Goal: Transaction & Acquisition: Download file/media

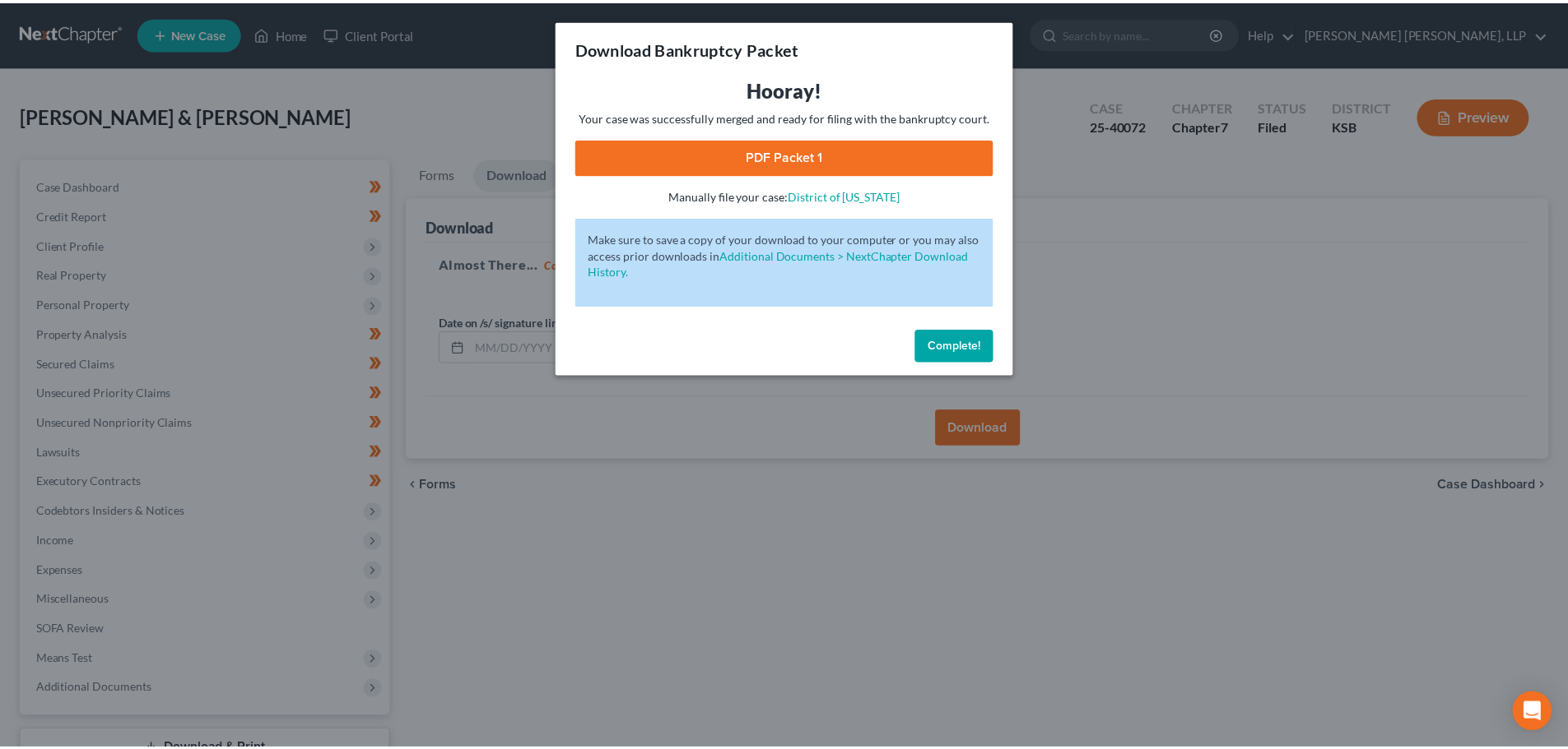
scroll to position [125, 0]
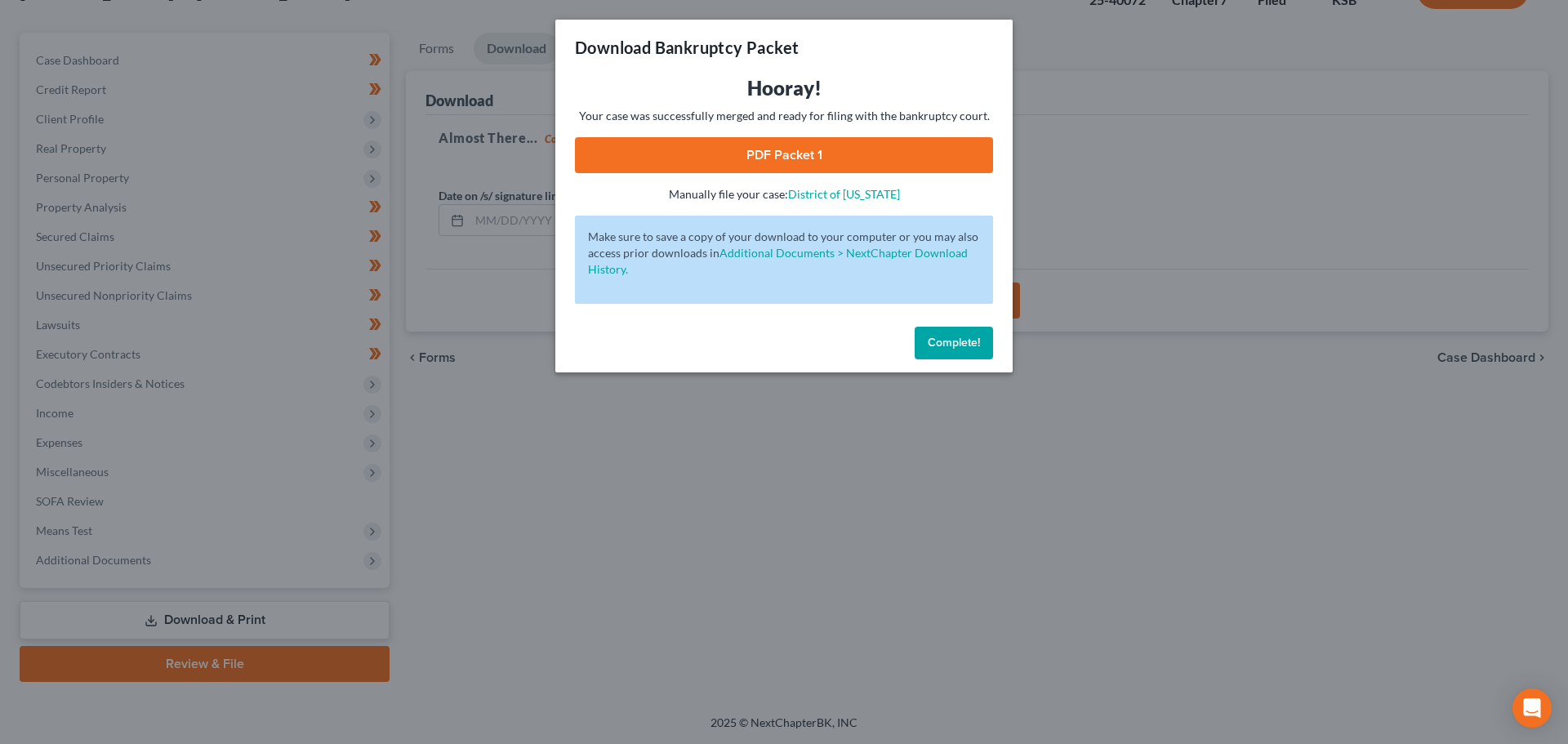
click at [946, 339] on span "Complete!" at bounding box center [953, 342] width 52 height 14
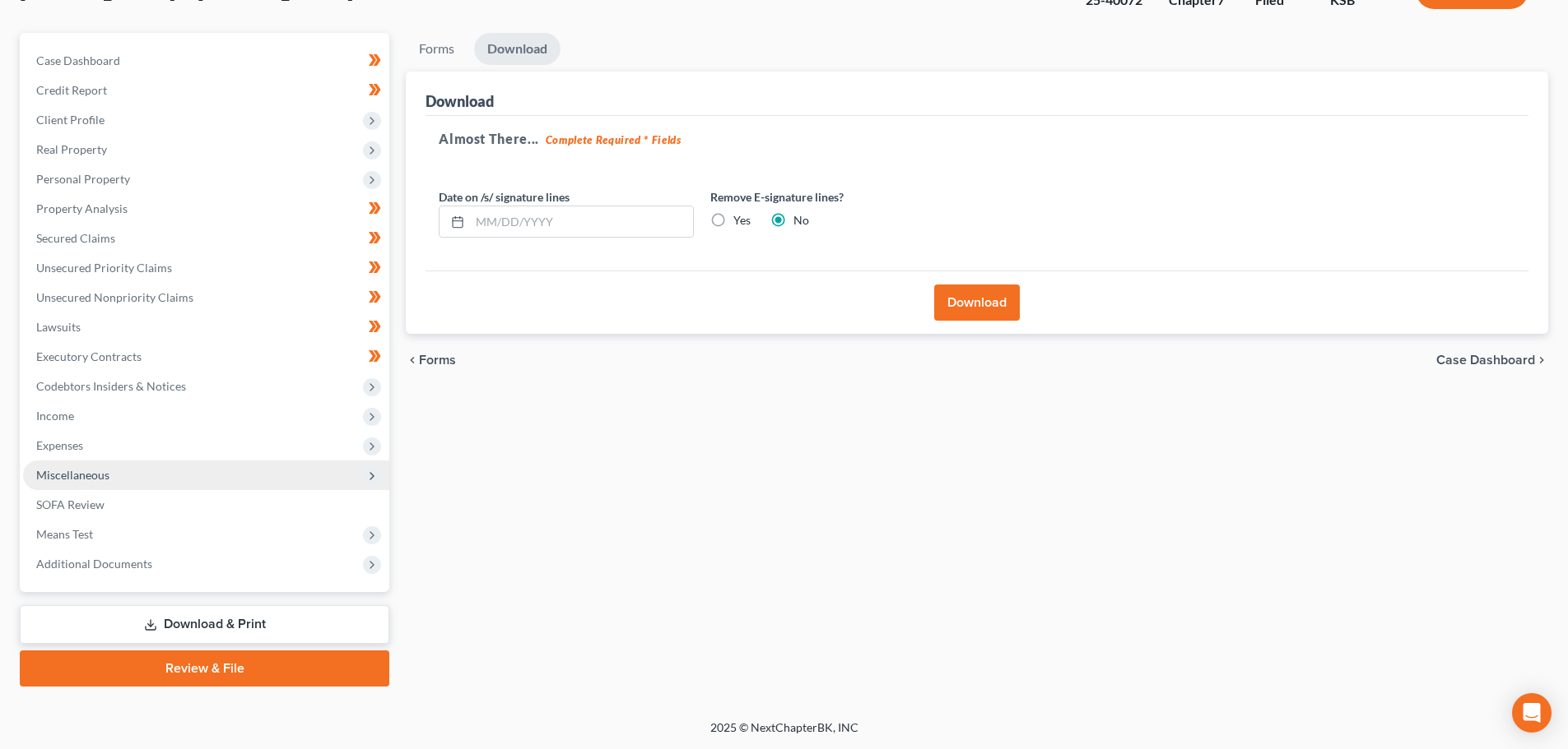
click at [97, 464] on span "Miscellaneous" at bounding box center [207, 476] width 366 height 30
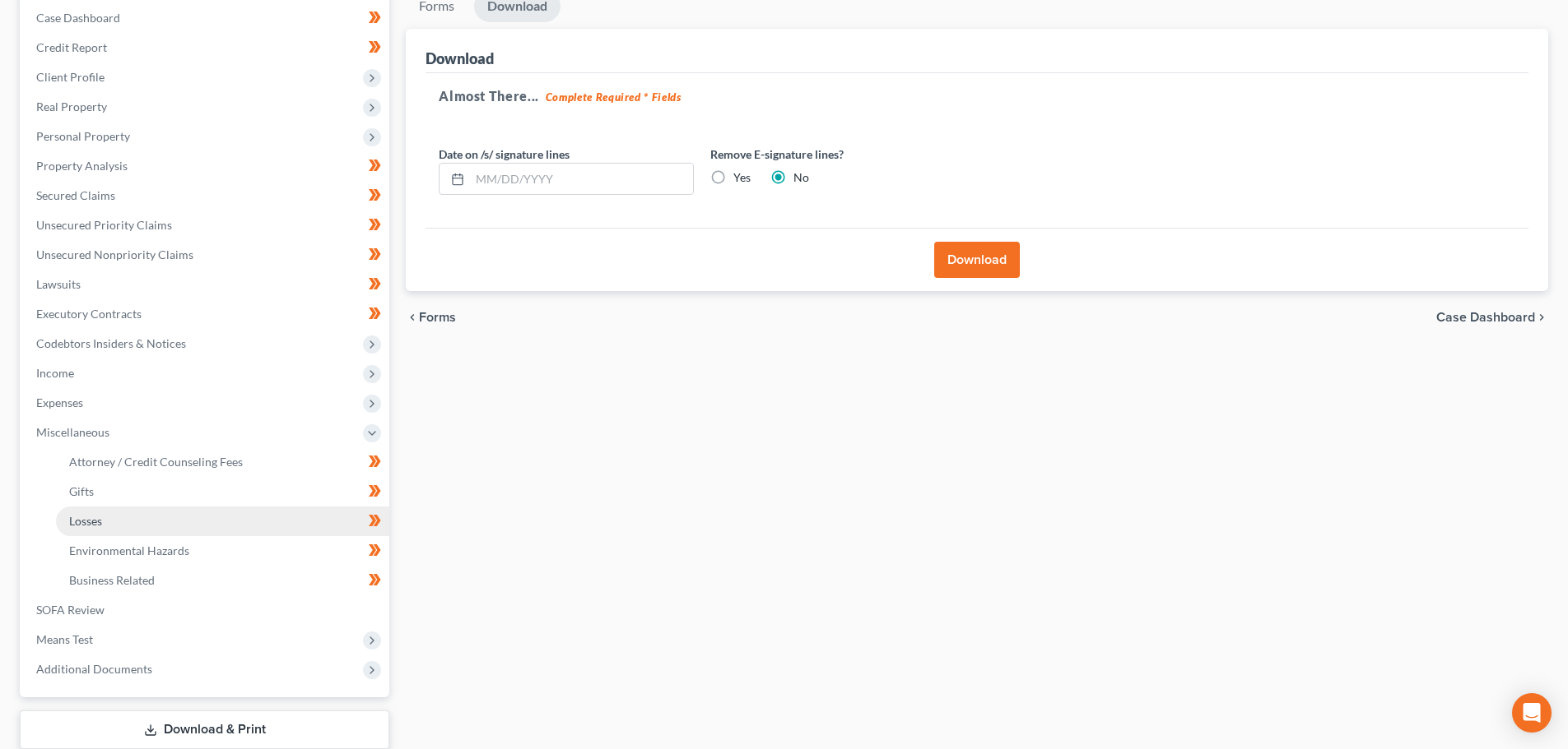
scroll to position [273, 0]
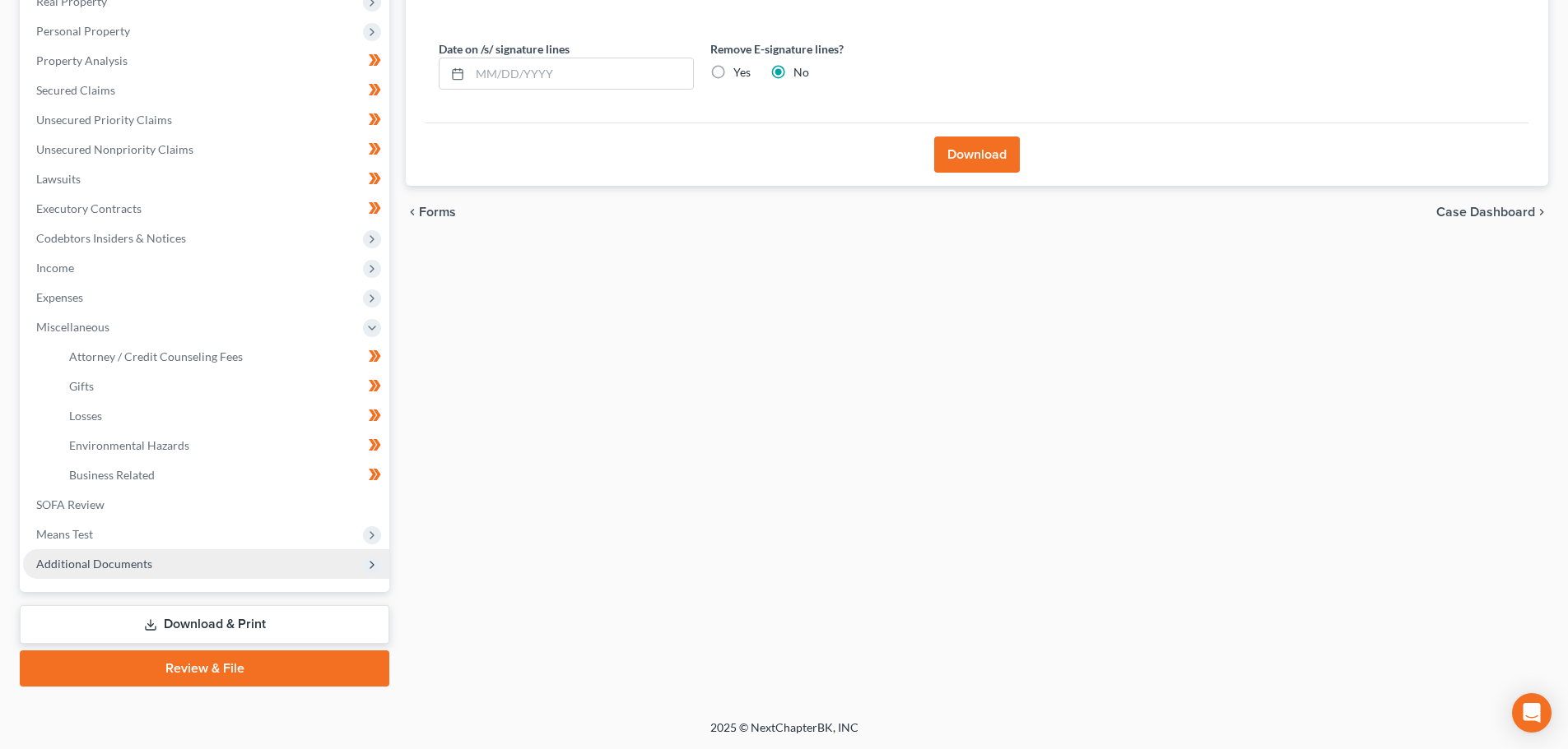
click at [85, 565] on span "Additional Documents" at bounding box center [93, 563] width 116 height 14
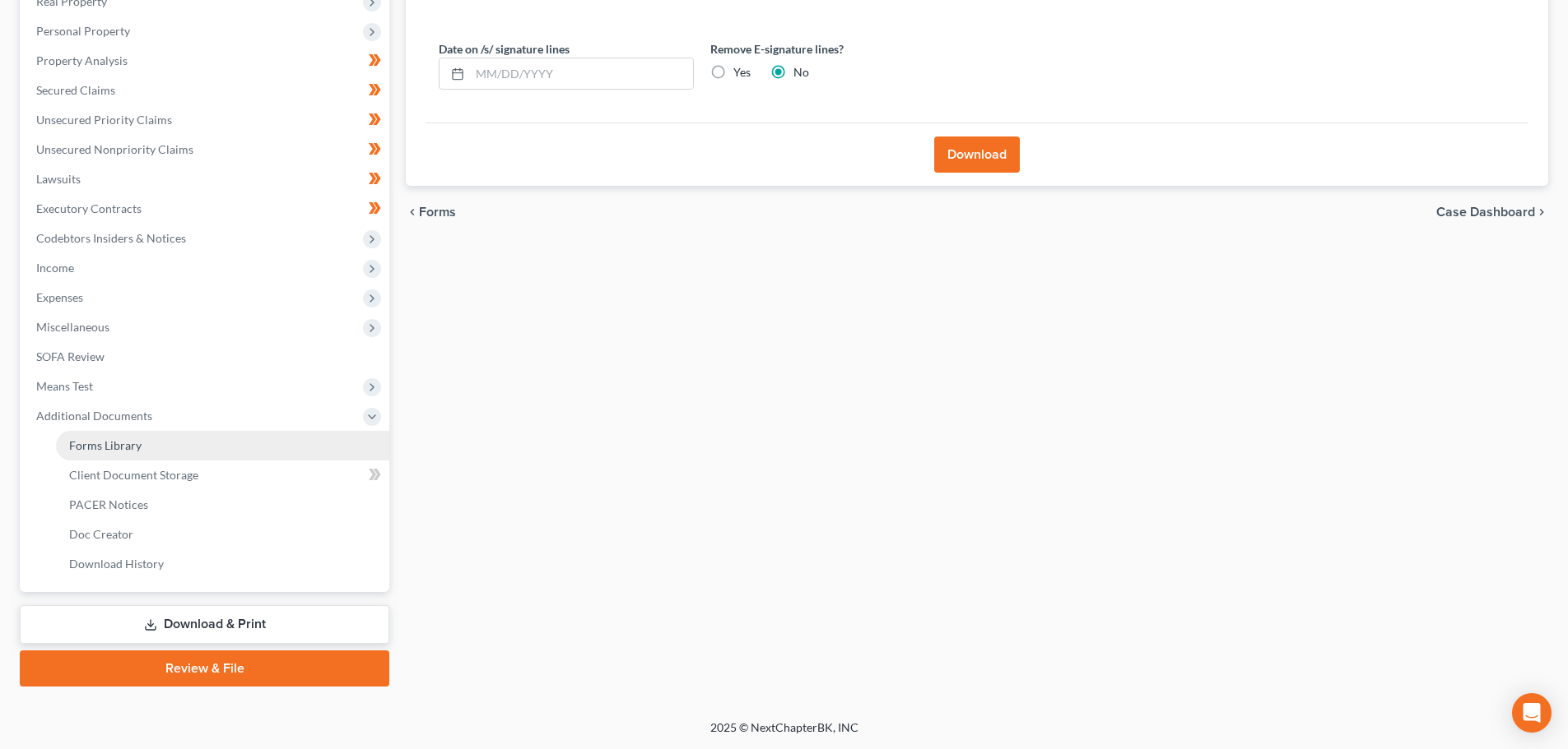
click at [88, 439] on span "Forms Library" at bounding box center [105, 445] width 72 height 14
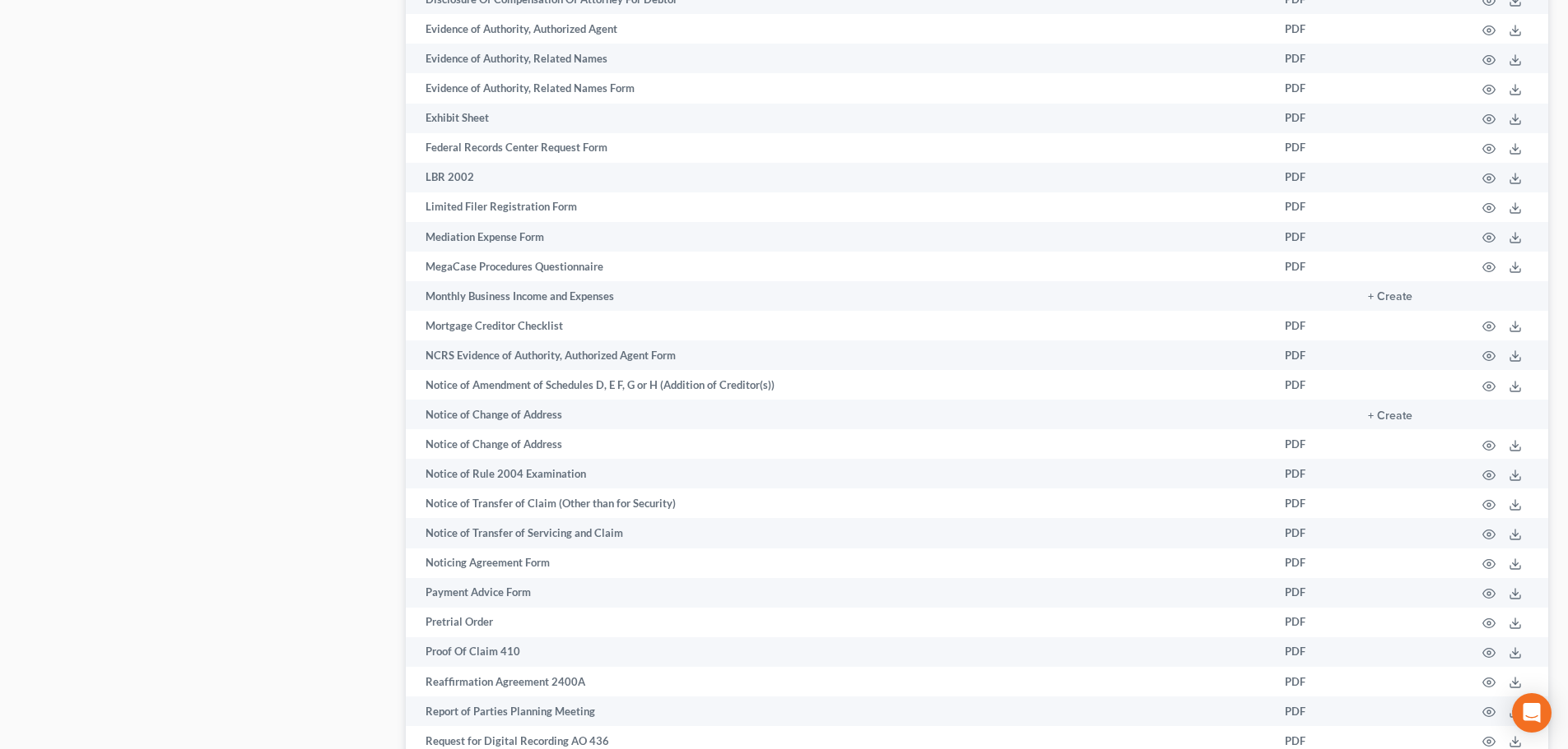
scroll to position [1152, 0]
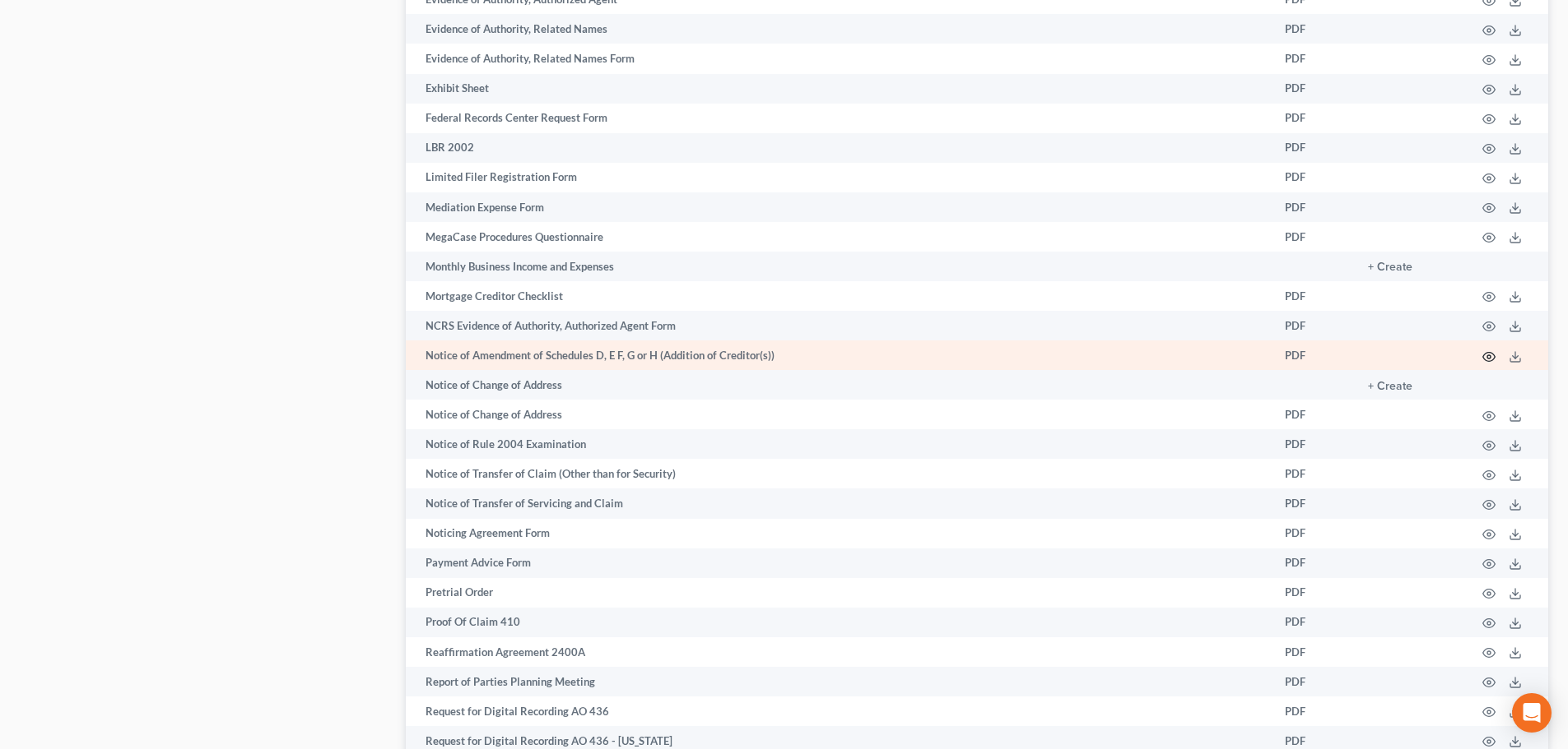
click at [1483, 356] on icon "button" at bounding box center [1489, 356] width 12 height 9
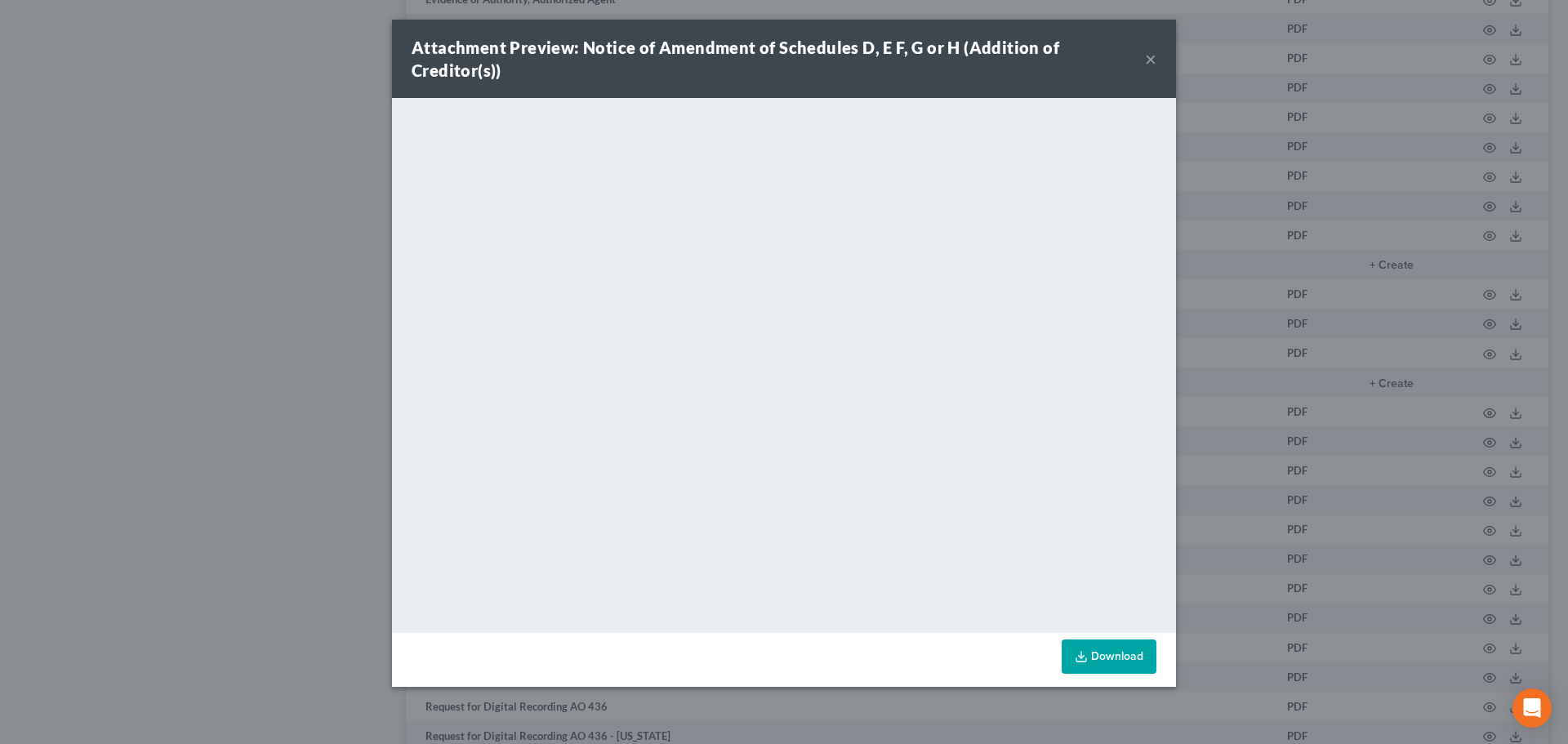
click at [822, 28] on div "Attachment Preview: Notice of Amendment of Schedules D, E F, G or H (Addition o…" at bounding box center [783, 59] width 784 height 79
click at [1150, 50] on button "×" at bounding box center [1151, 59] width 12 height 20
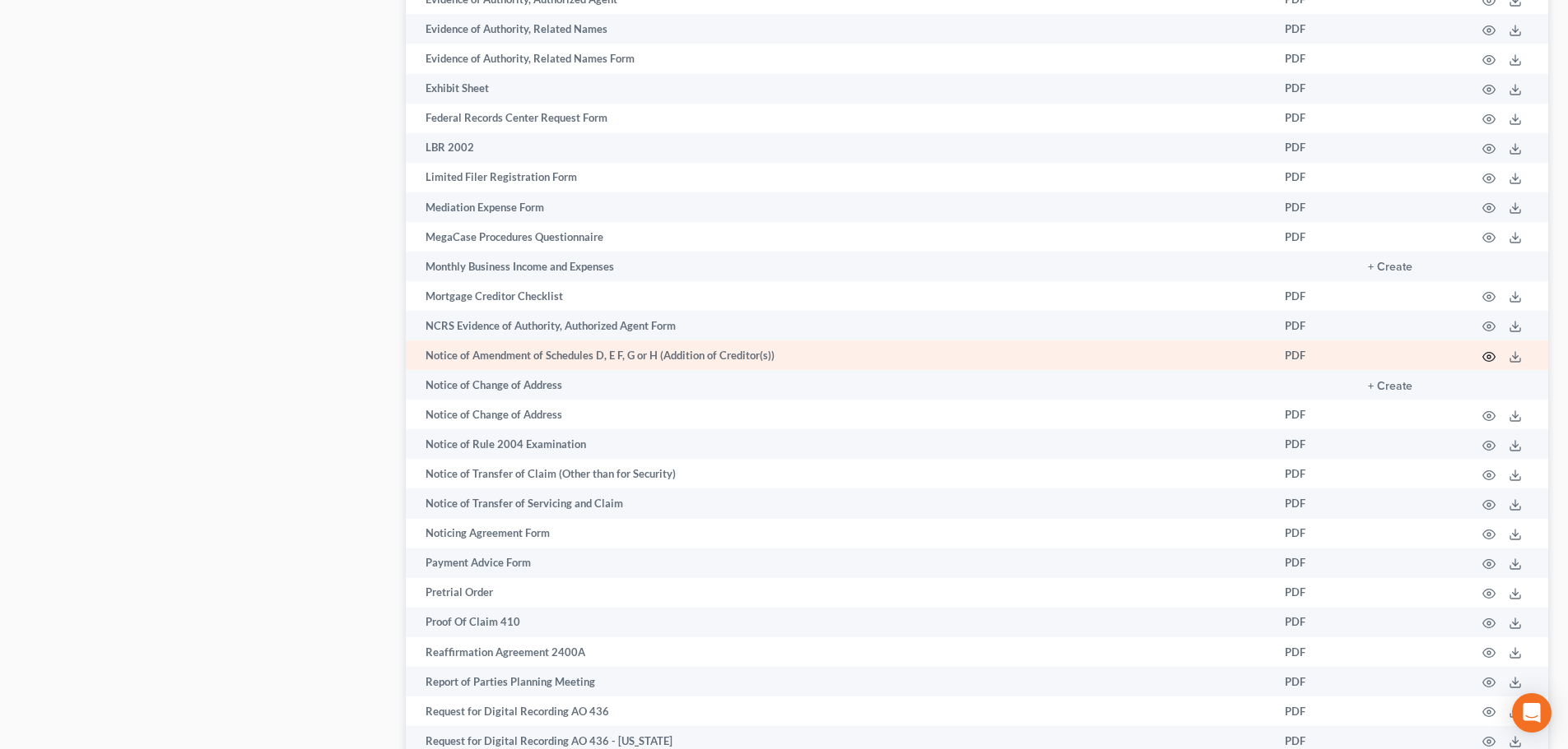
click at [1487, 354] on icon "button" at bounding box center [1489, 357] width 13 height 13
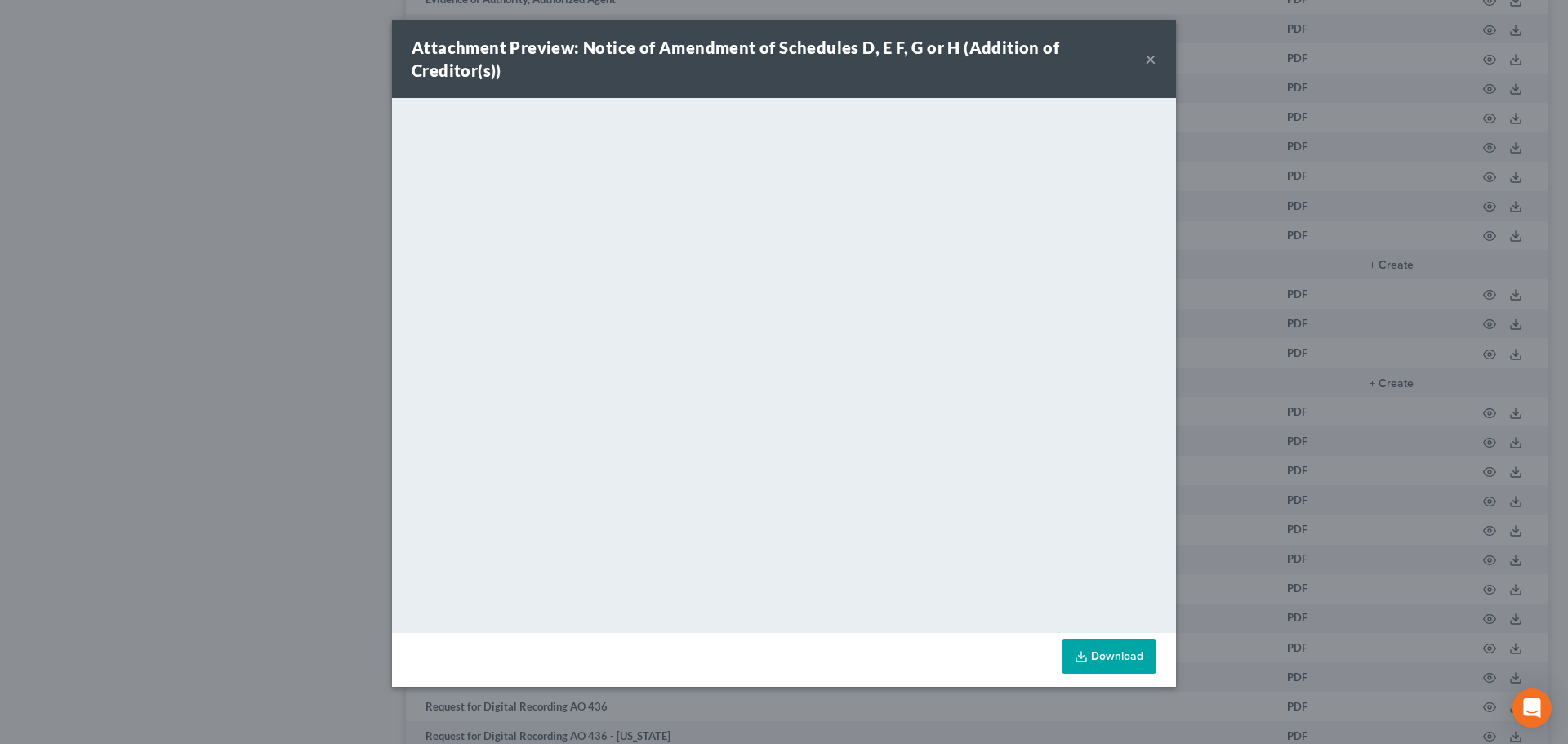
click at [1092, 640] on link "Download" at bounding box center [1109, 657] width 95 height 35
click at [1151, 51] on button "×" at bounding box center [1151, 59] width 12 height 20
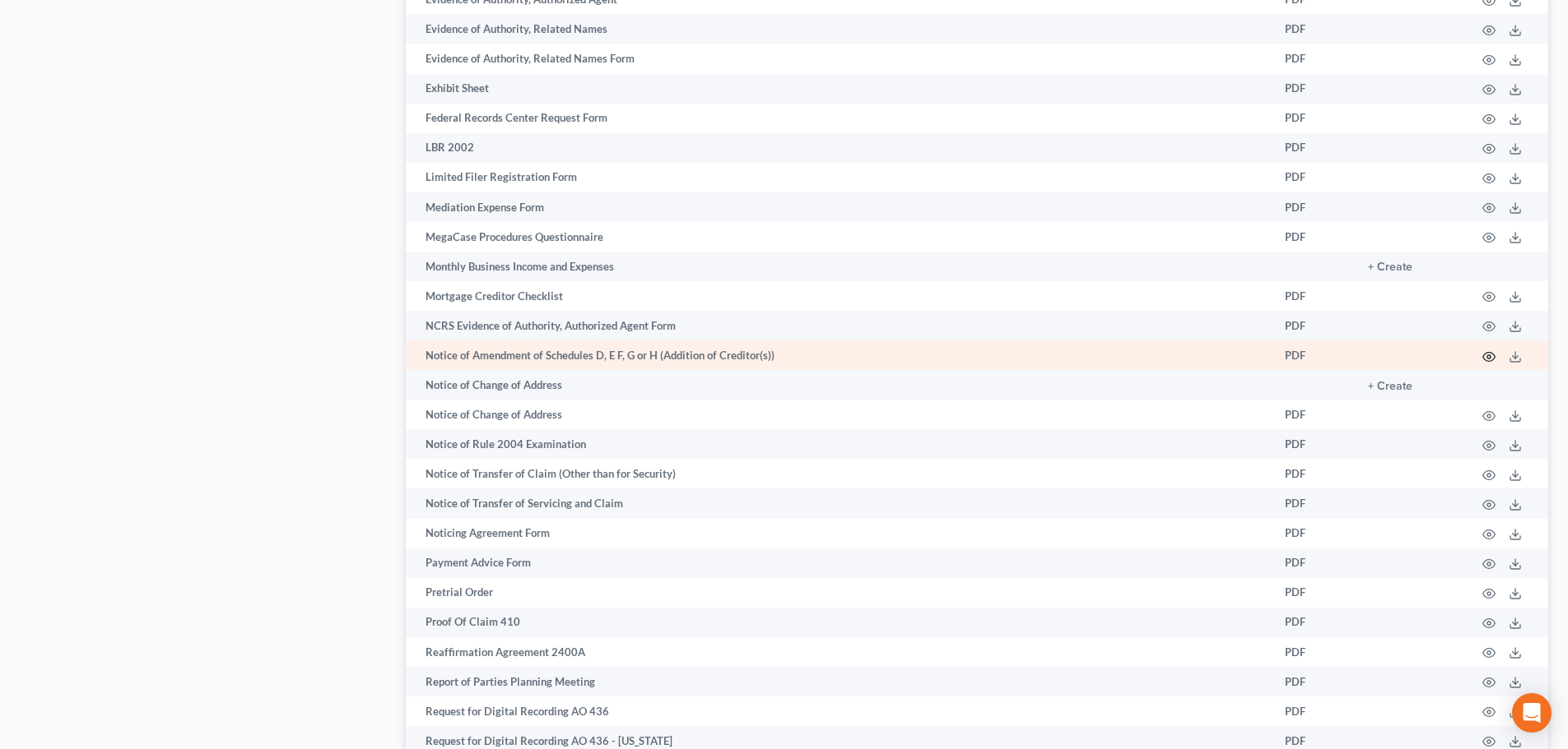
click at [1486, 355] on icon "button" at bounding box center [1489, 357] width 13 height 13
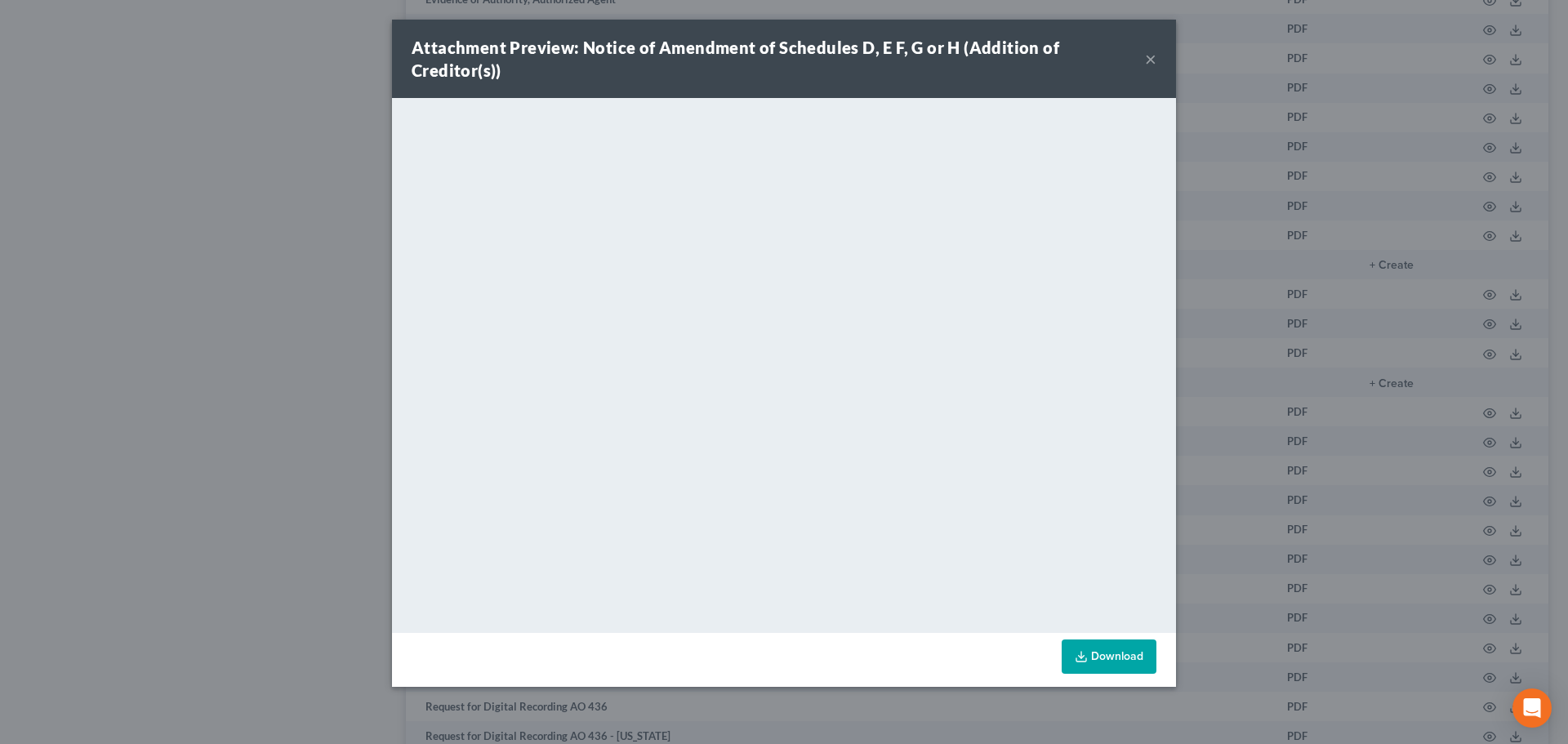
click at [1152, 49] on button "×" at bounding box center [1151, 59] width 12 height 20
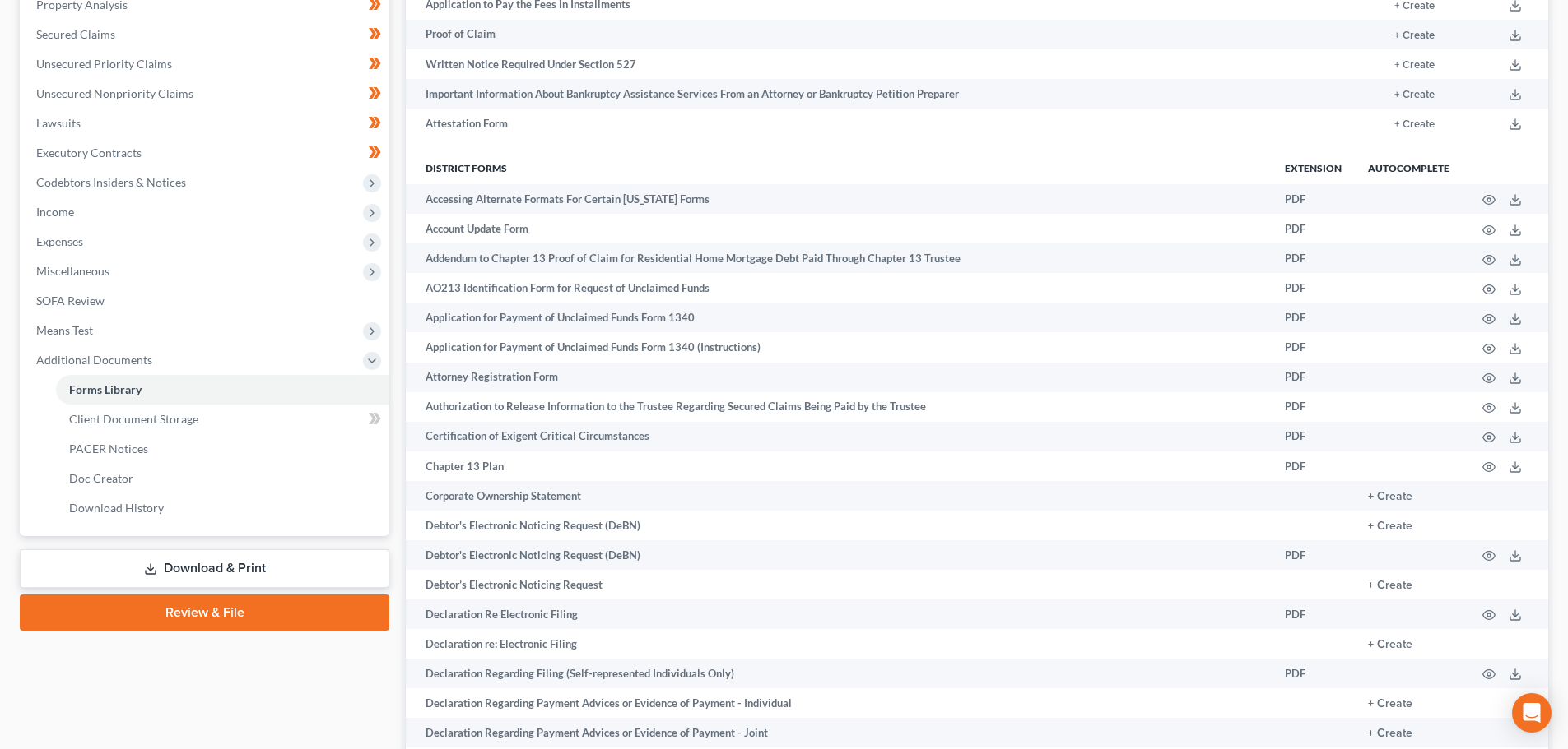
scroll to position [247, 0]
